Goal: Find specific page/section: Find specific page/section

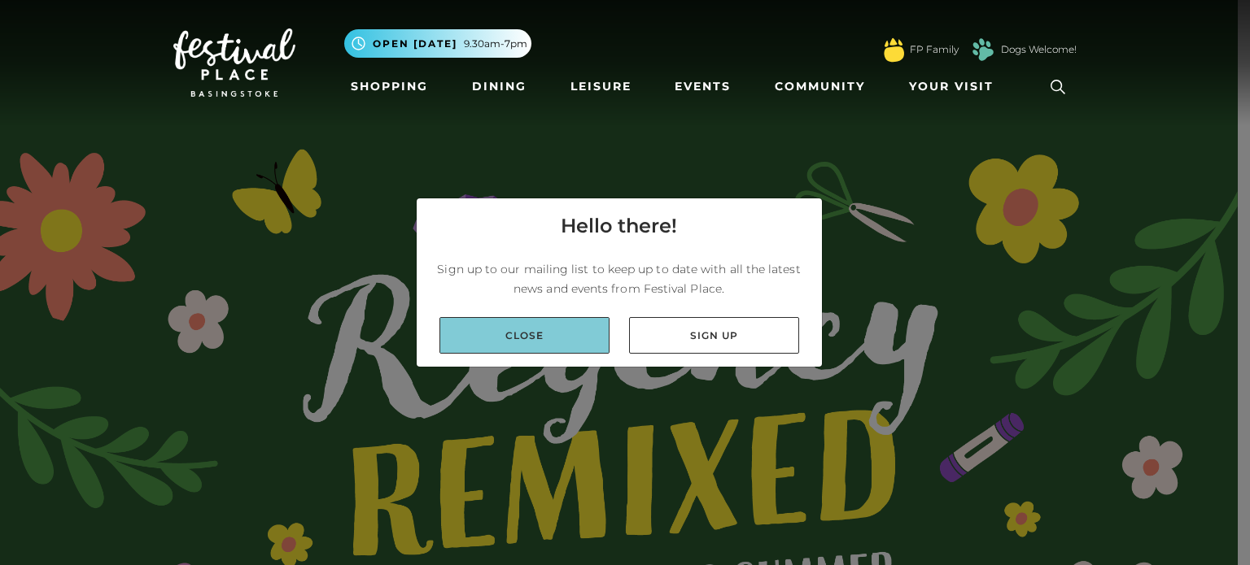
click at [539, 331] on link "Close" at bounding box center [524, 335] width 170 height 37
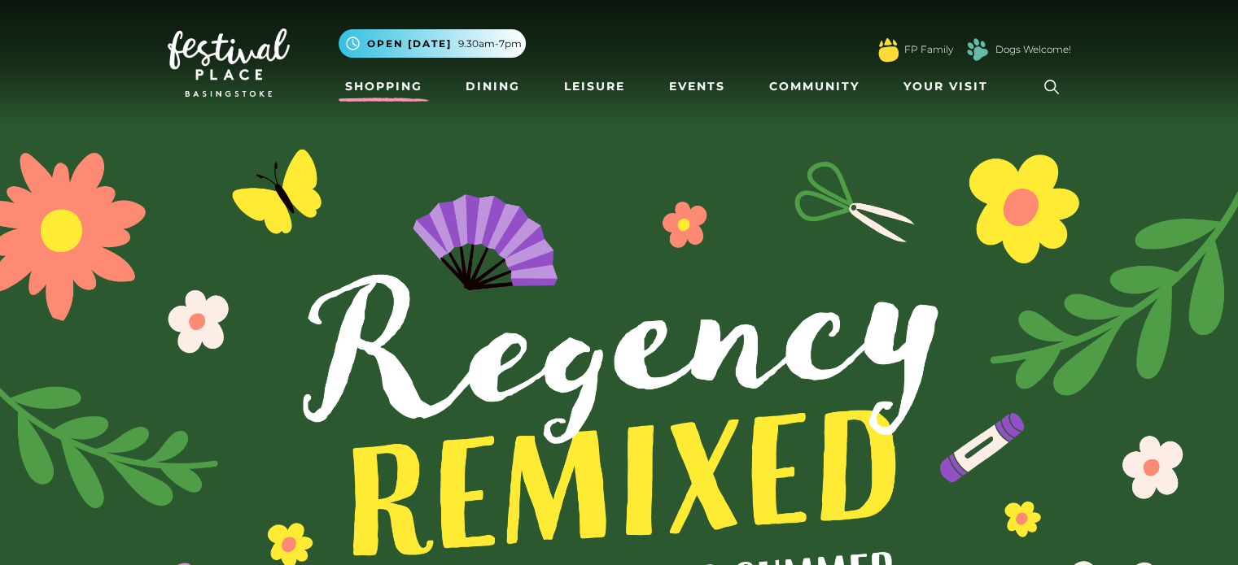
click at [374, 76] on link "Shopping" at bounding box center [383, 87] width 90 height 30
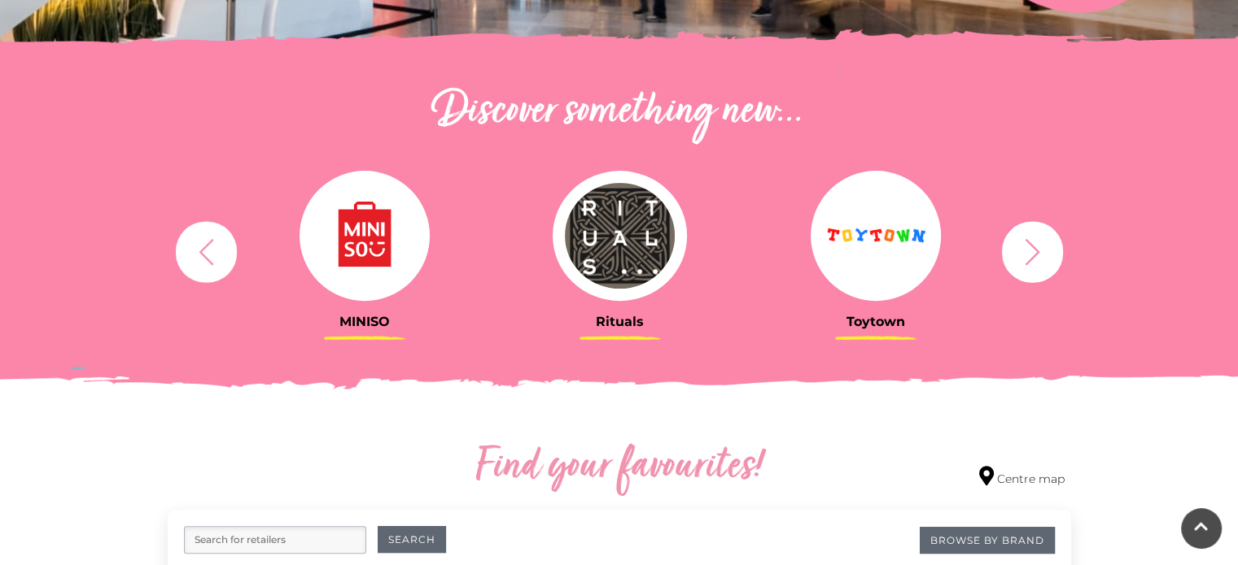
scroll to position [521, 0]
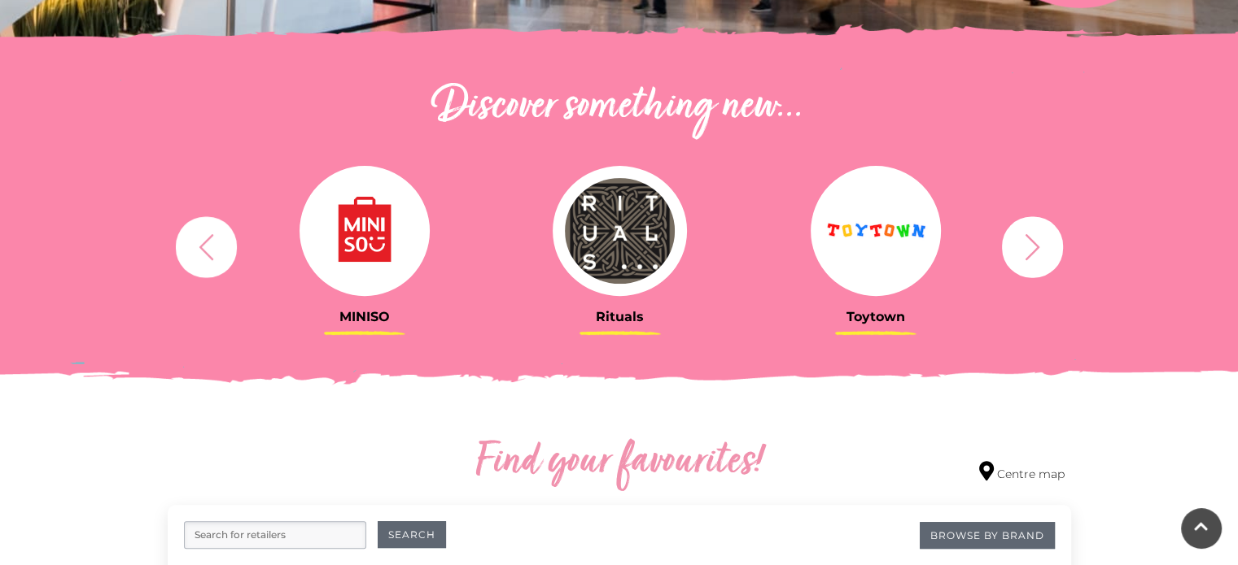
click at [351, 253] on img at bounding box center [364, 231] width 130 height 130
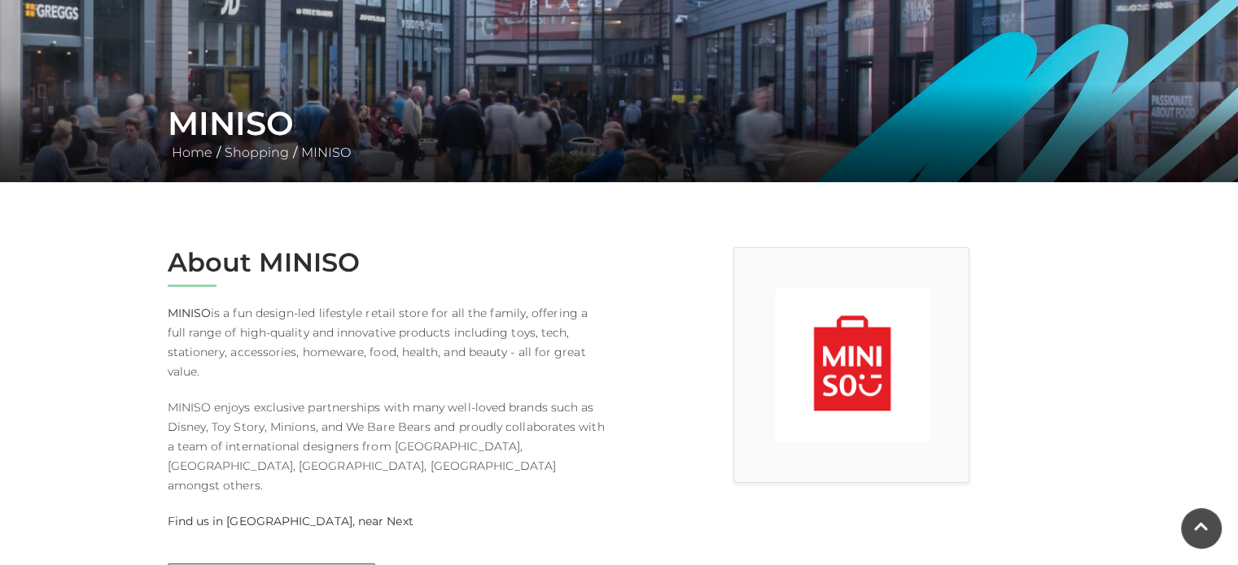
scroll to position [228, 0]
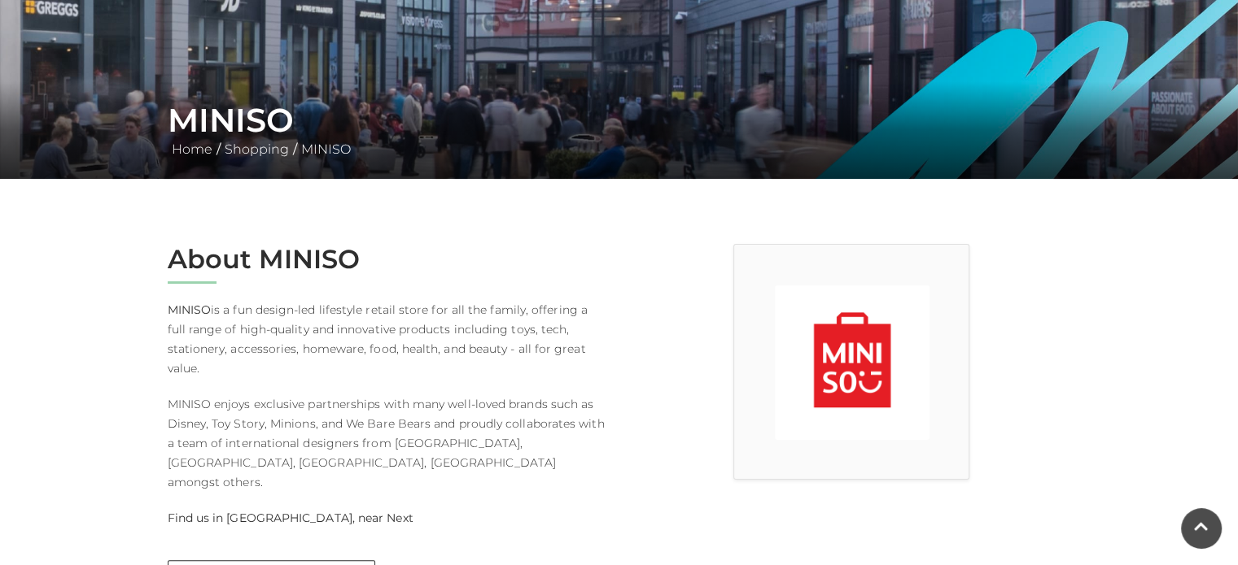
scroll to position [49, 0]
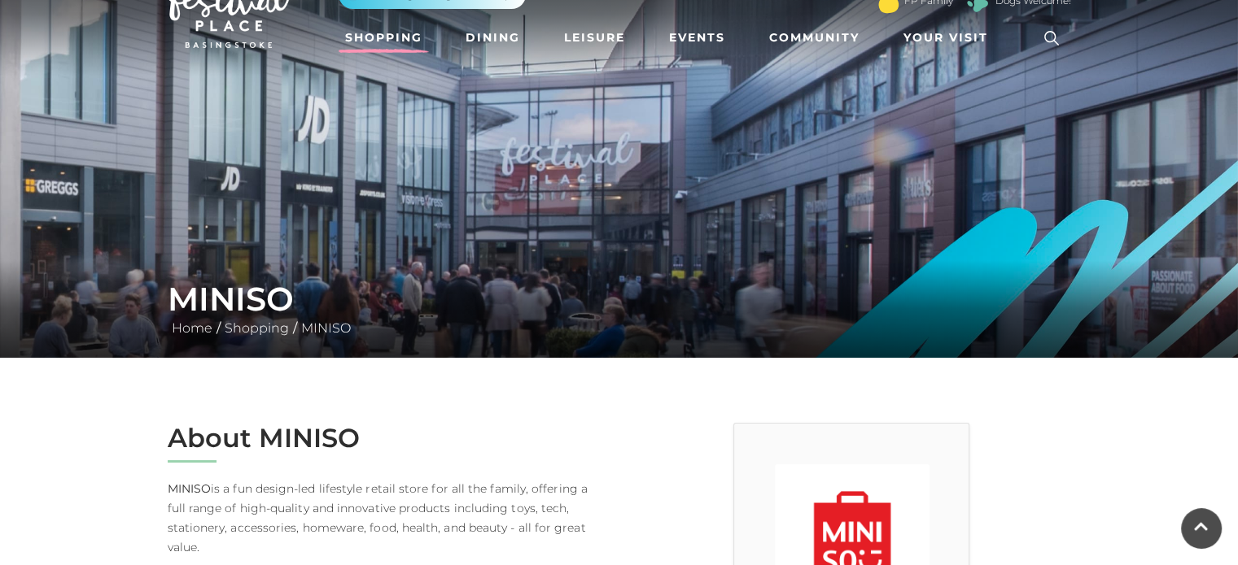
click at [398, 33] on link "Shopping" at bounding box center [383, 38] width 90 height 30
